Goal: Check status: Check status

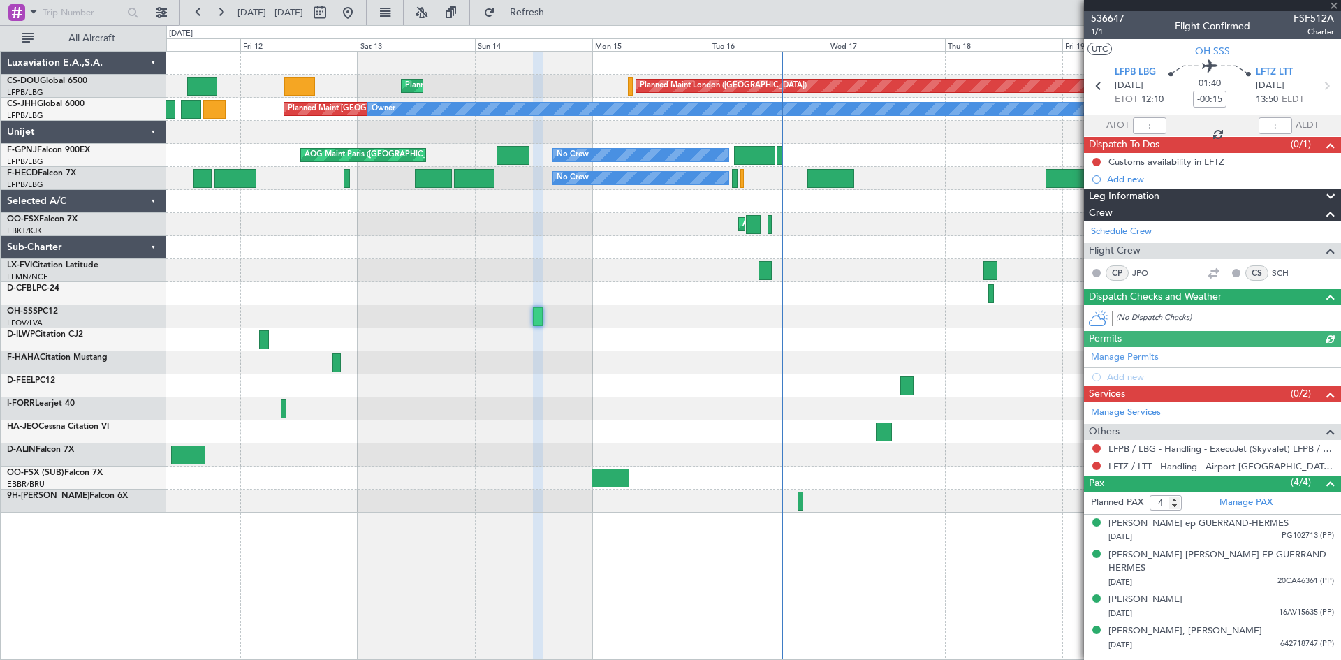
click at [619, 363] on div at bounding box center [753, 362] width 1174 height 23
click at [629, 298] on div at bounding box center [753, 293] width 1174 height 23
click at [621, 340] on div "Planned Maint [GEOGRAPHIC_DATA] ([GEOGRAPHIC_DATA]) Planned Maint [GEOGRAPHIC_D…" at bounding box center [753, 282] width 1174 height 461
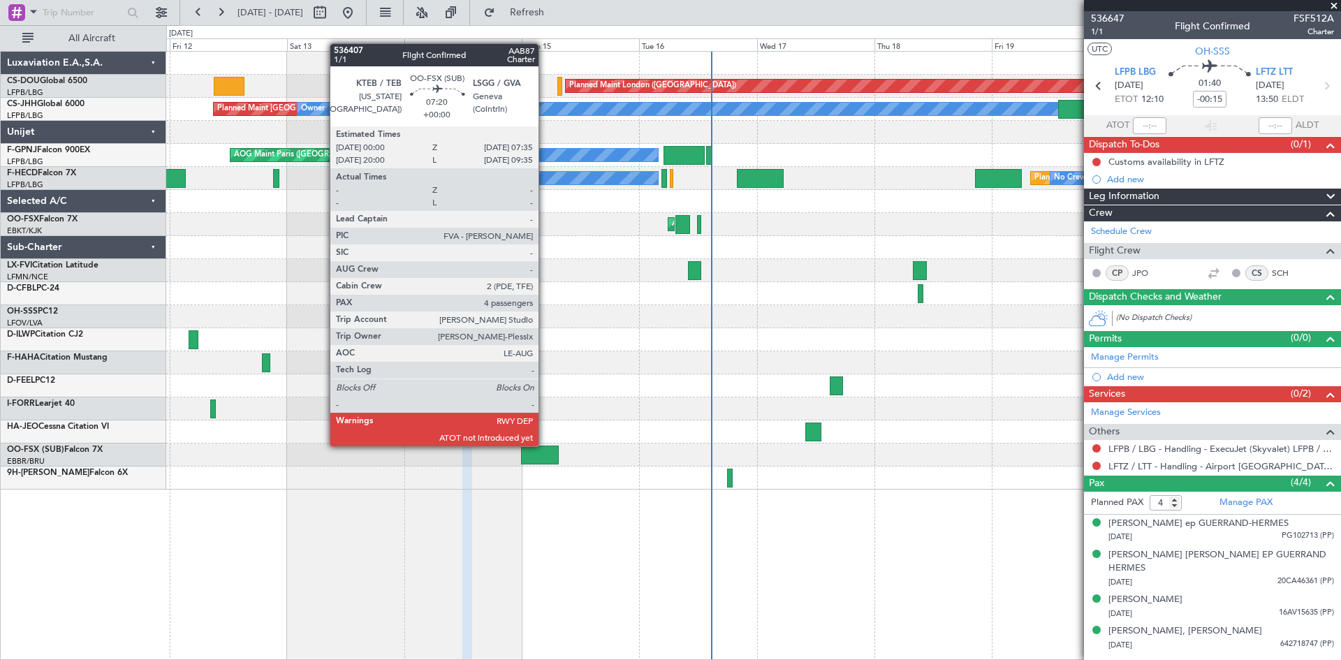
click at [545, 446] on div at bounding box center [540, 455] width 38 height 19
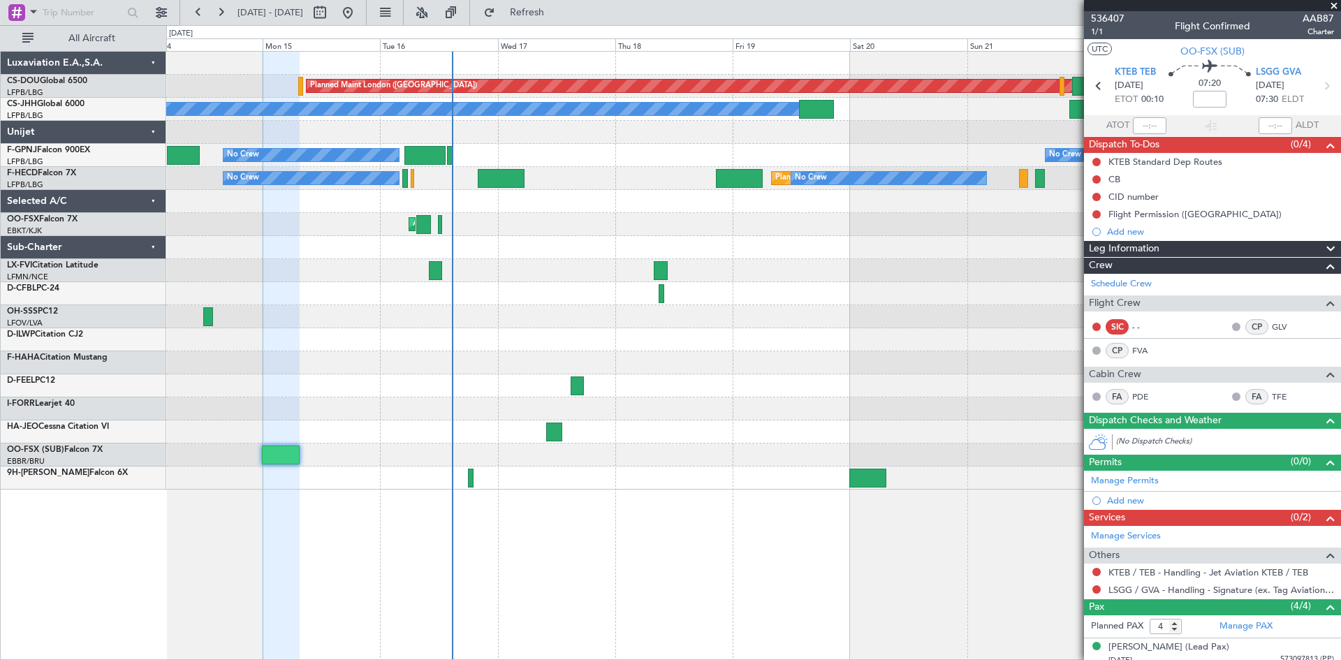
click at [506, 237] on div "Planned Maint London ([GEOGRAPHIC_DATA]) Planned Maint [GEOGRAPHIC_DATA] ([GEOG…" at bounding box center [753, 271] width 1174 height 438
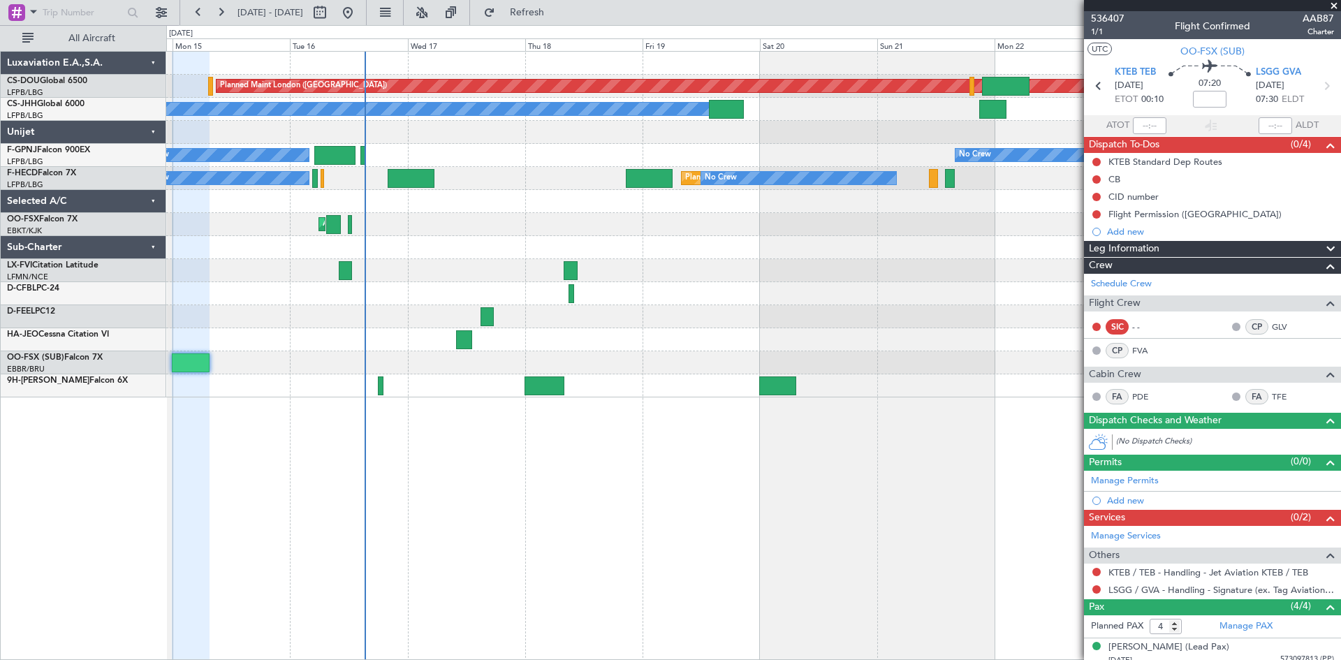
click at [451, 425] on div "Planned Maint London ([GEOGRAPHIC_DATA]) Planned Maint [GEOGRAPHIC_DATA] ([GEOG…" at bounding box center [753, 355] width 1175 height 609
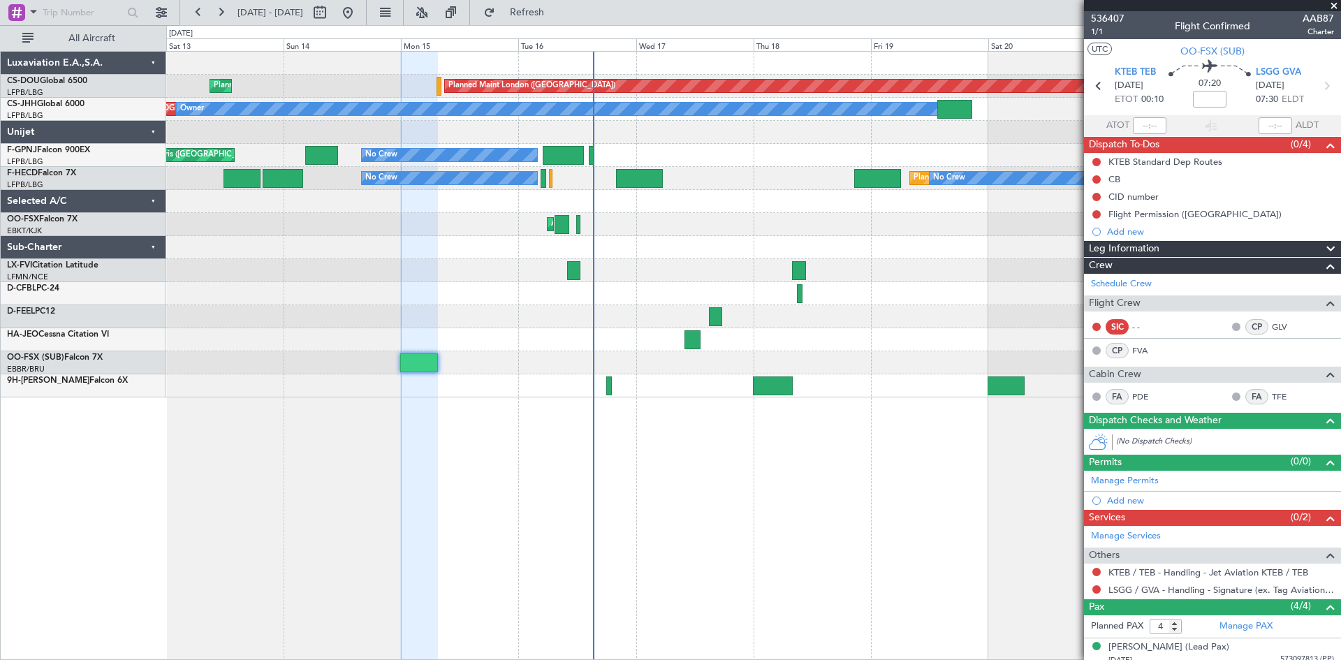
click at [676, 423] on div "Planned Maint London ([GEOGRAPHIC_DATA]) Planned Maint [GEOGRAPHIC_DATA] ([GEOG…" at bounding box center [753, 355] width 1175 height 609
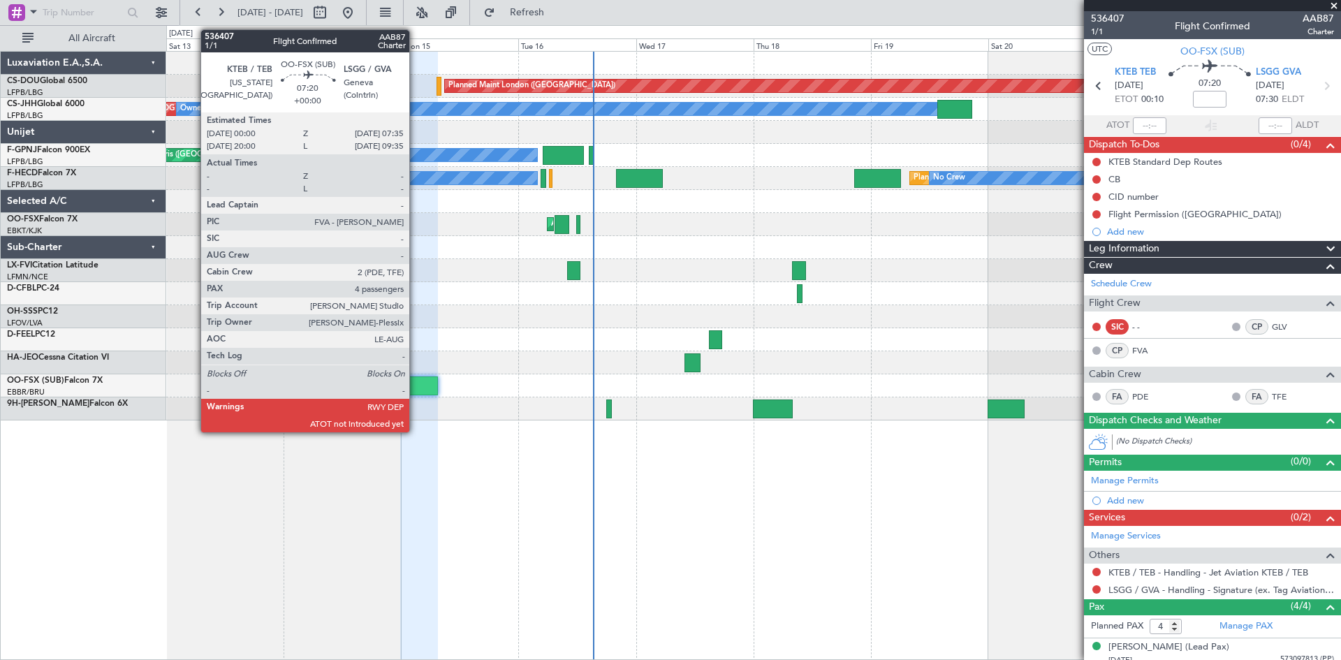
click at [416, 378] on div at bounding box center [419, 386] width 38 height 19
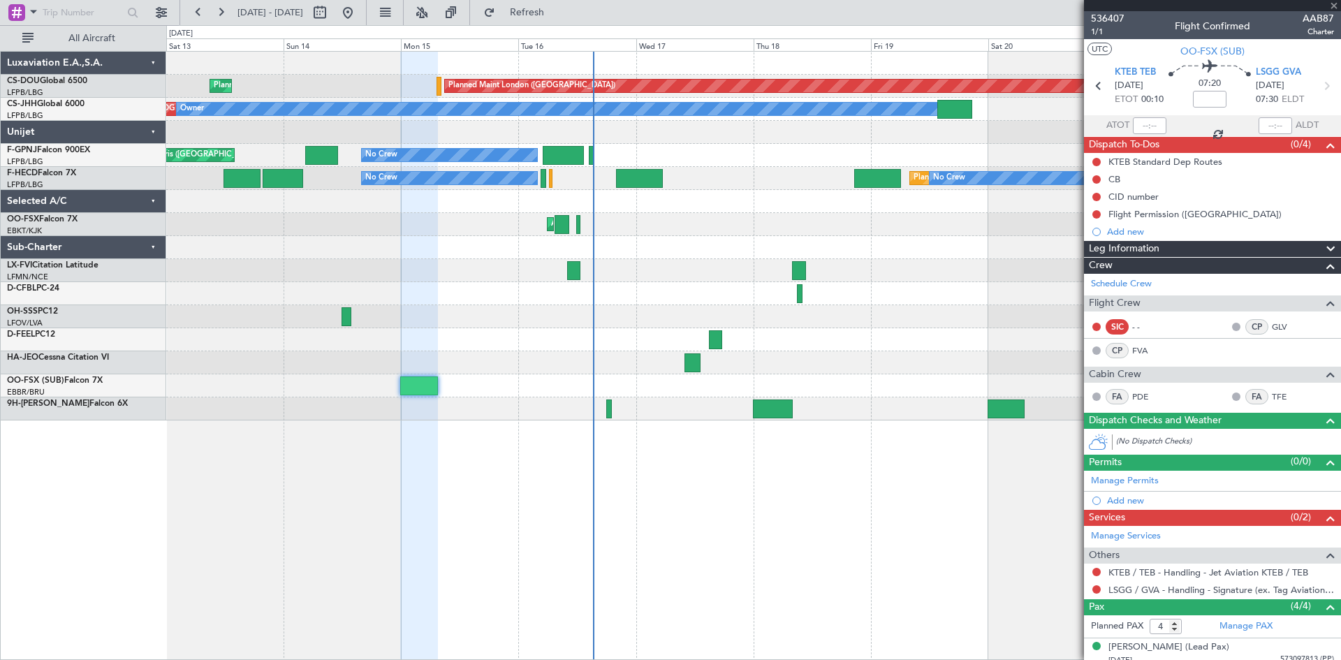
click at [416, 384] on div at bounding box center [419, 386] width 38 height 19
click at [421, 390] on div at bounding box center [419, 386] width 38 height 19
click at [1098, 19] on span "536407" at bounding box center [1108, 18] width 34 height 15
click at [150, 195] on div "Selected A/C" at bounding box center [84, 201] width 166 height 23
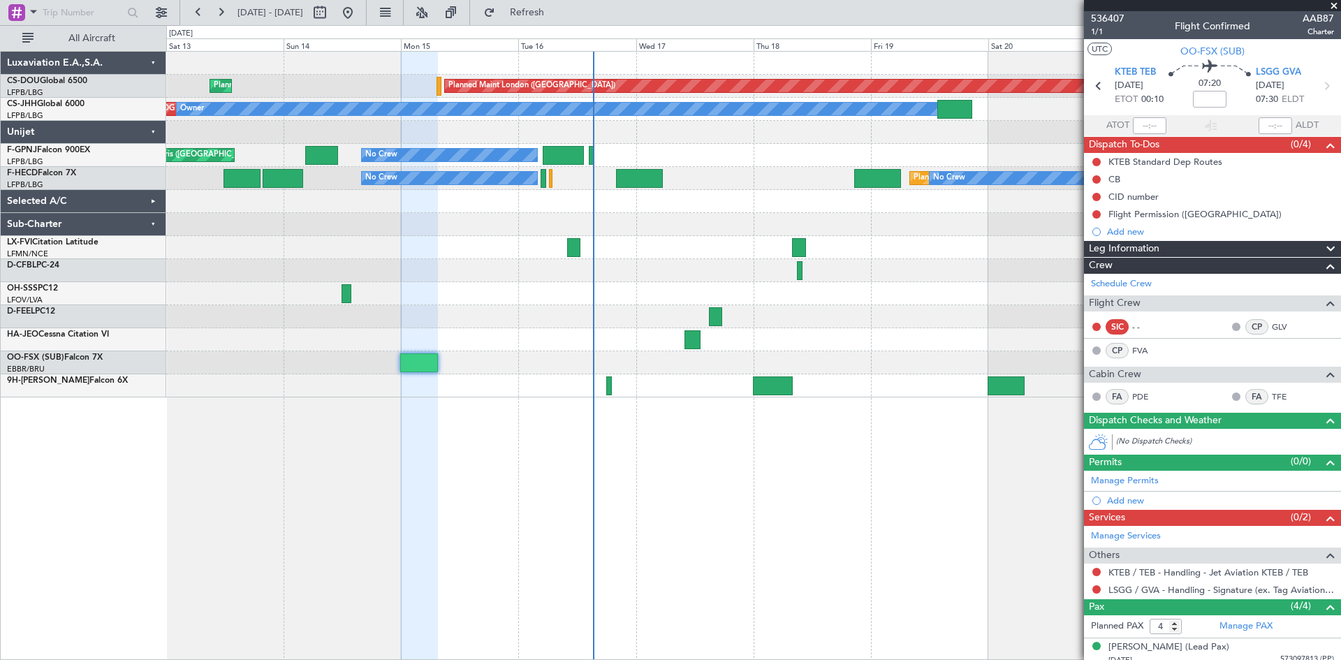
click at [154, 133] on div "Unijet" at bounding box center [84, 132] width 166 height 23
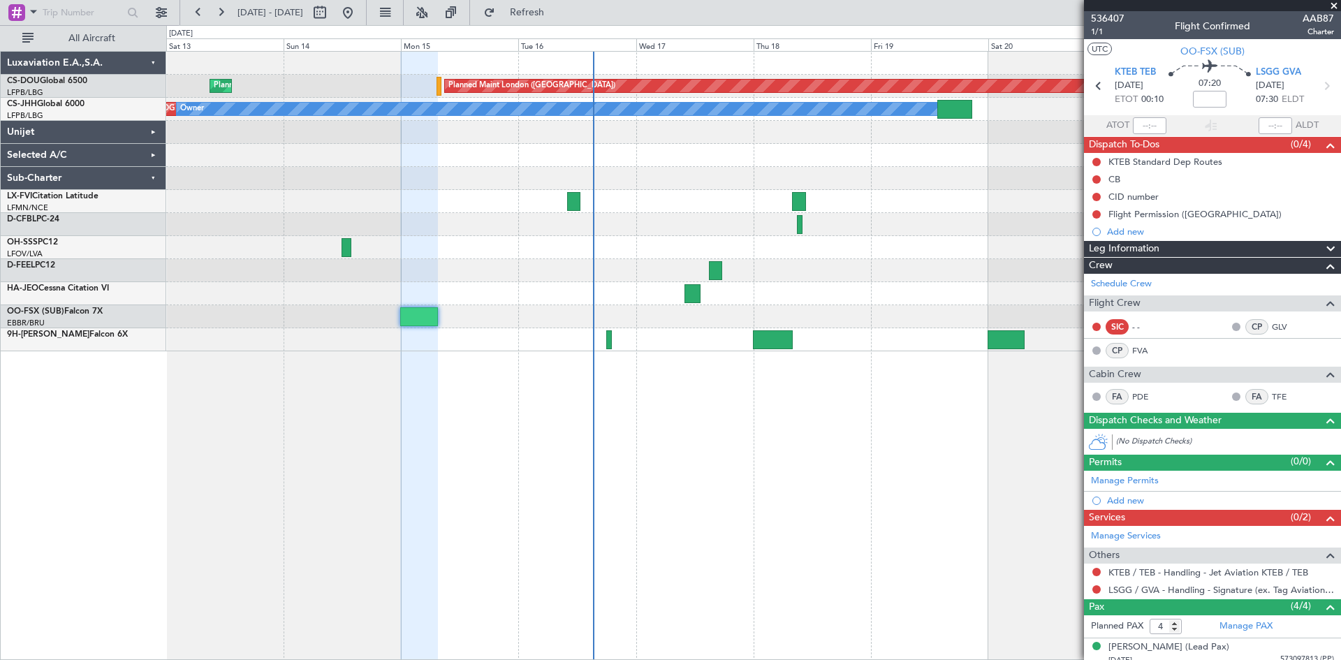
click at [159, 60] on div "Luxaviation E.A.,S.A." at bounding box center [84, 63] width 166 height 23
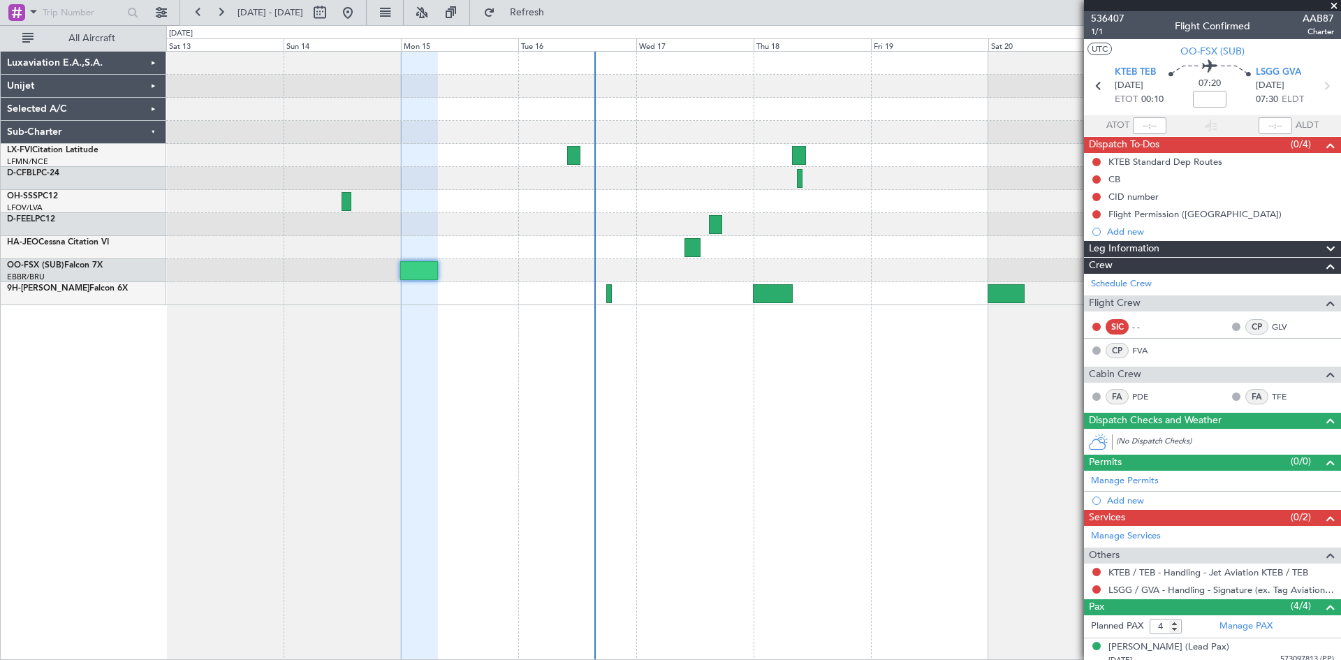
click at [675, 458] on div at bounding box center [753, 355] width 1175 height 609
